Goal: Information Seeking & Learning: Learn about a topic

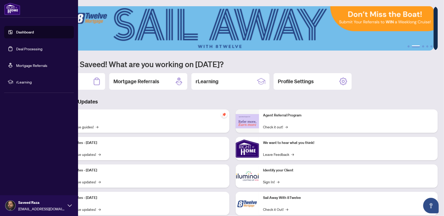
click at [16, 83] on span "rLearning" at bounding box center [43, 82] width 54 height 6
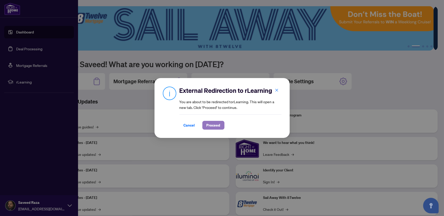
click at [210, 126] on span "Proceed" at bounding box center [213, 125] width 14 height 8
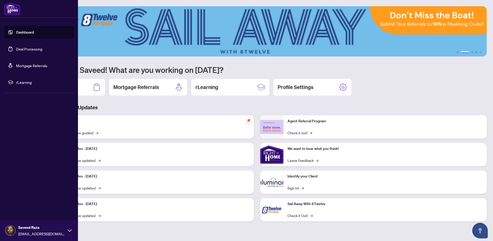
drag, startPoint x: 426, startPoint y: 0, endPoint x: 392, endPoint y: 79, distance: 86.4
click at [392, 79] on div "Deal Processing Mortgage Referrals rLearning Profile Settings" at bounding box center [257, 87] width 460 height 17
click at [105, 216] on main "1 2 3 4 5 Welcome back Saveed! What are you working on [DATE]? Deal Processing …" at bounding box center [257, 120] width 472 height 241
